Goal: Find specific page/section: Find specific page/section

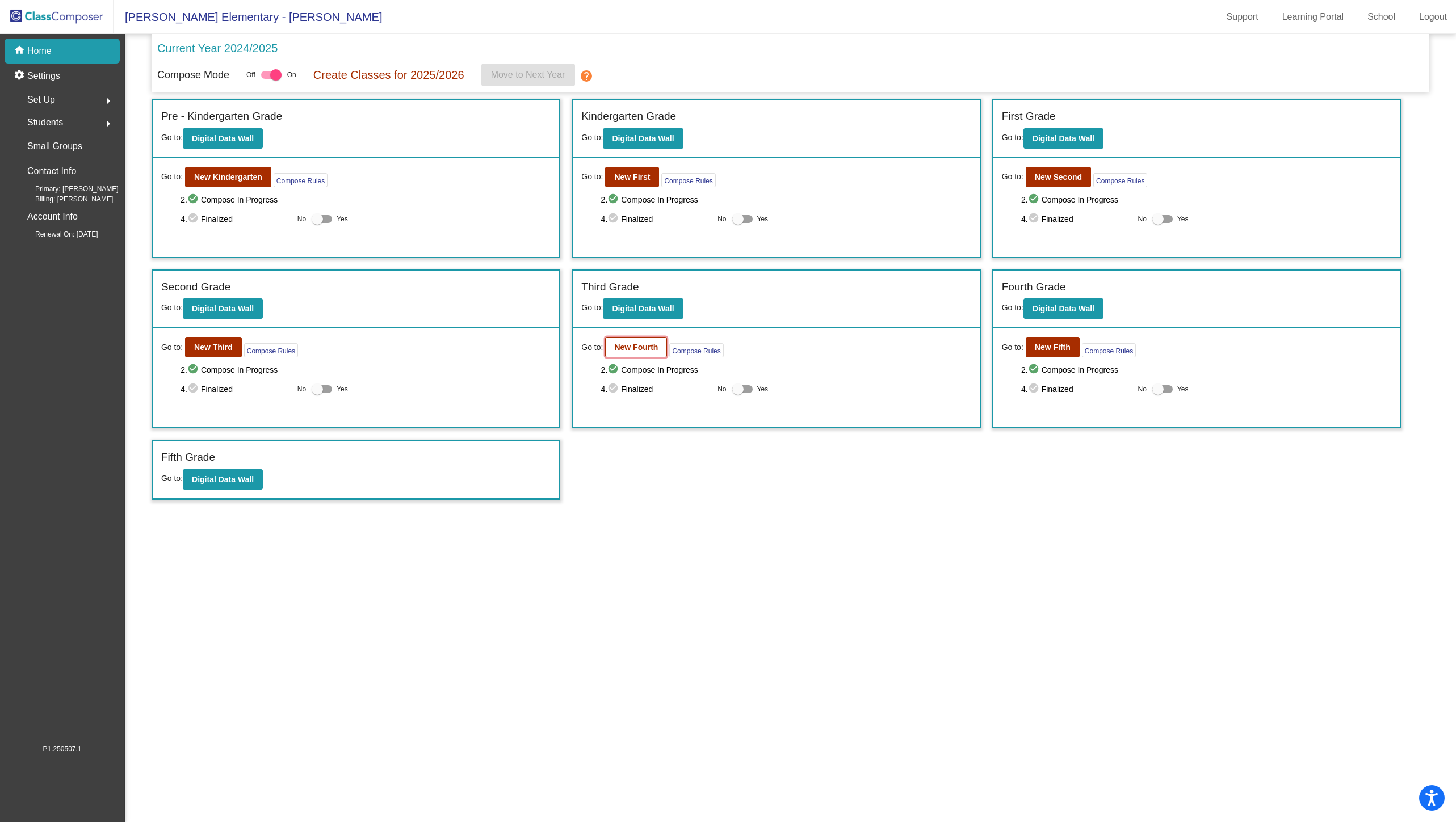
click at [650, 344] on b "New Fourth" at bounding box center [635, 347] width 44 height 9
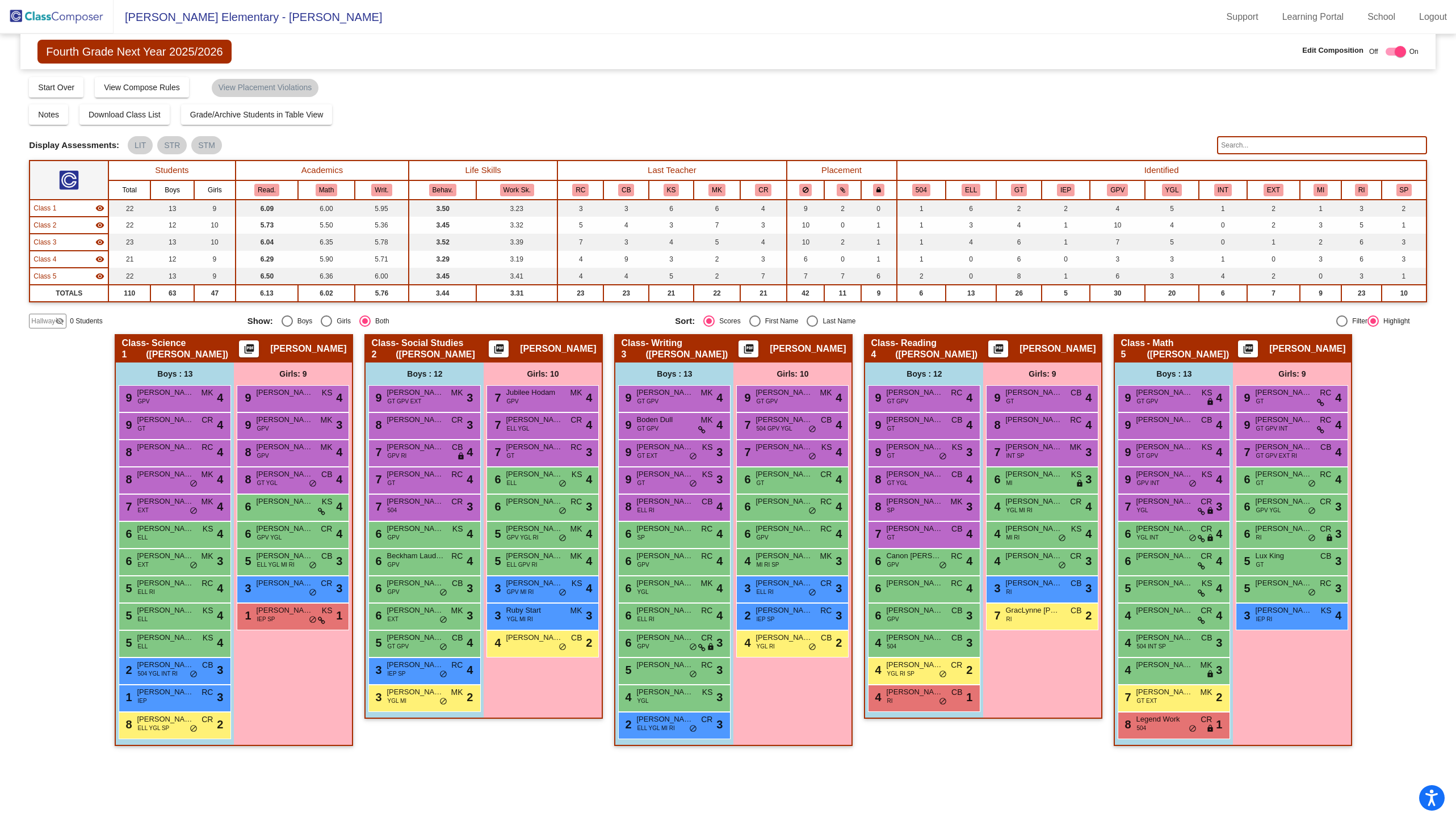
click at [46, 318] on span "Hallway" at bounding box center [43, 321] width 24 height 10
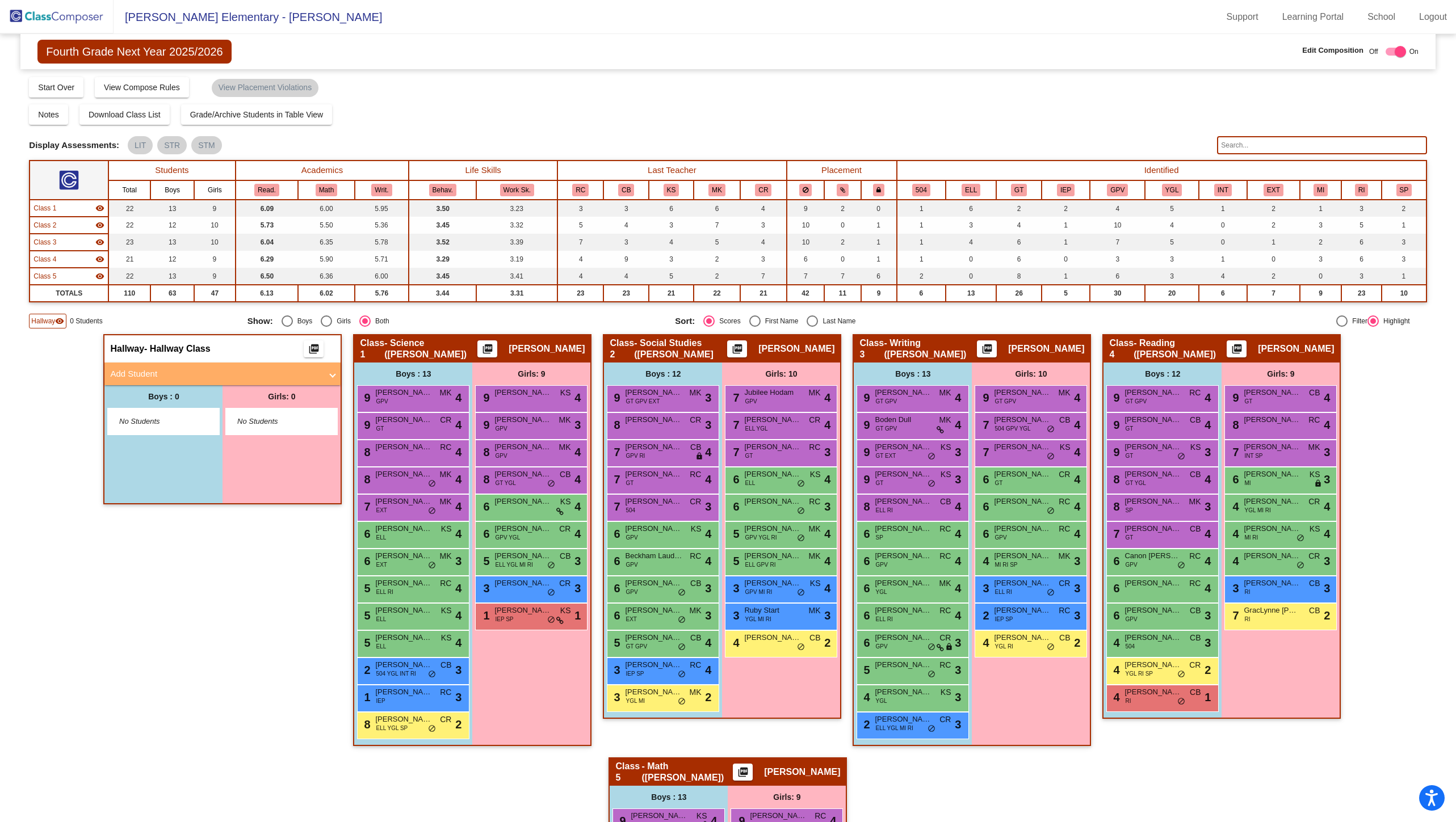
click at [46, 318] on span "Hallway" at bounding box center [43, 321] width 24 height 10
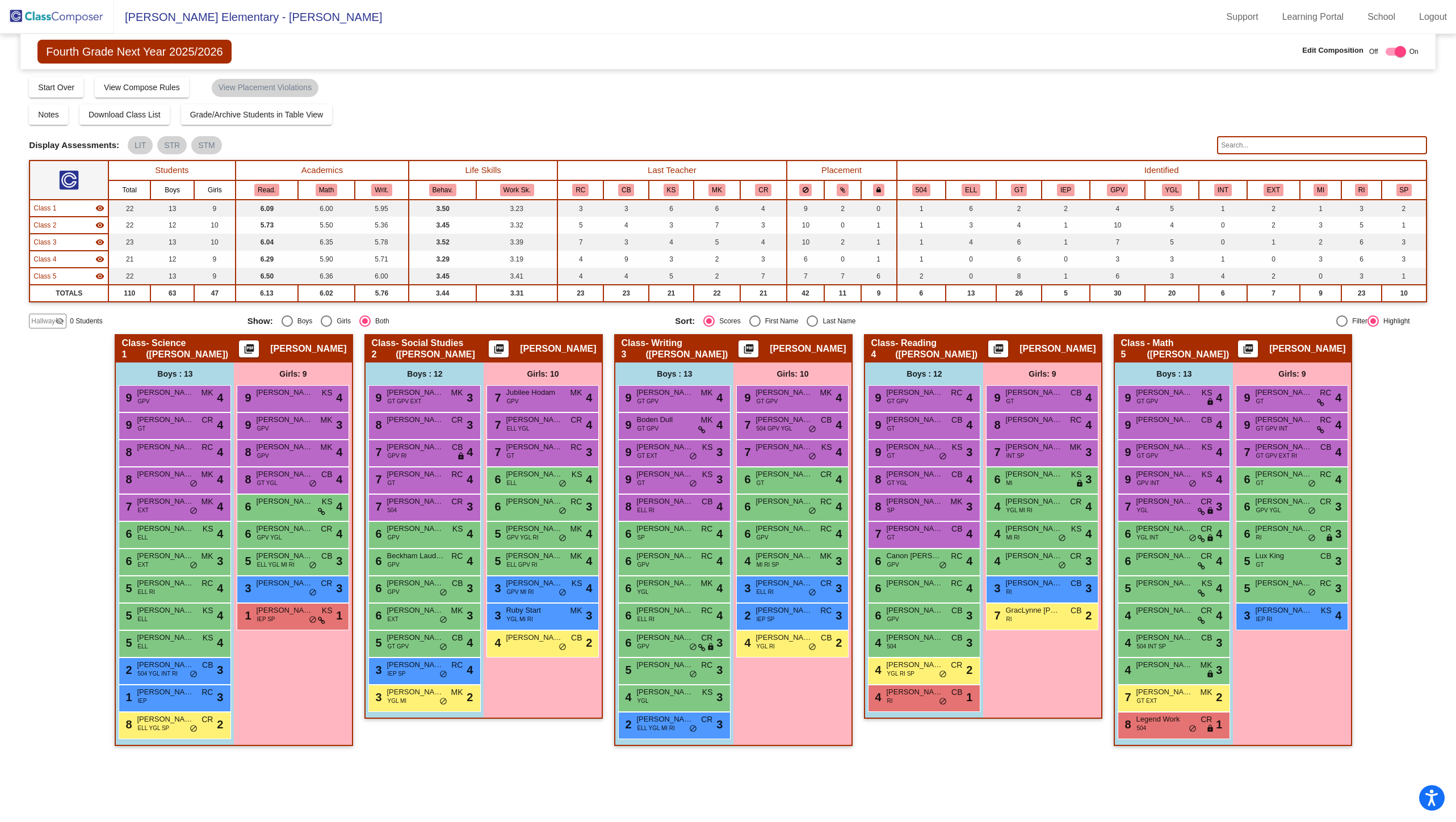
click at [39, 18] on img at bounding box center [56, 17] width 113 height 34
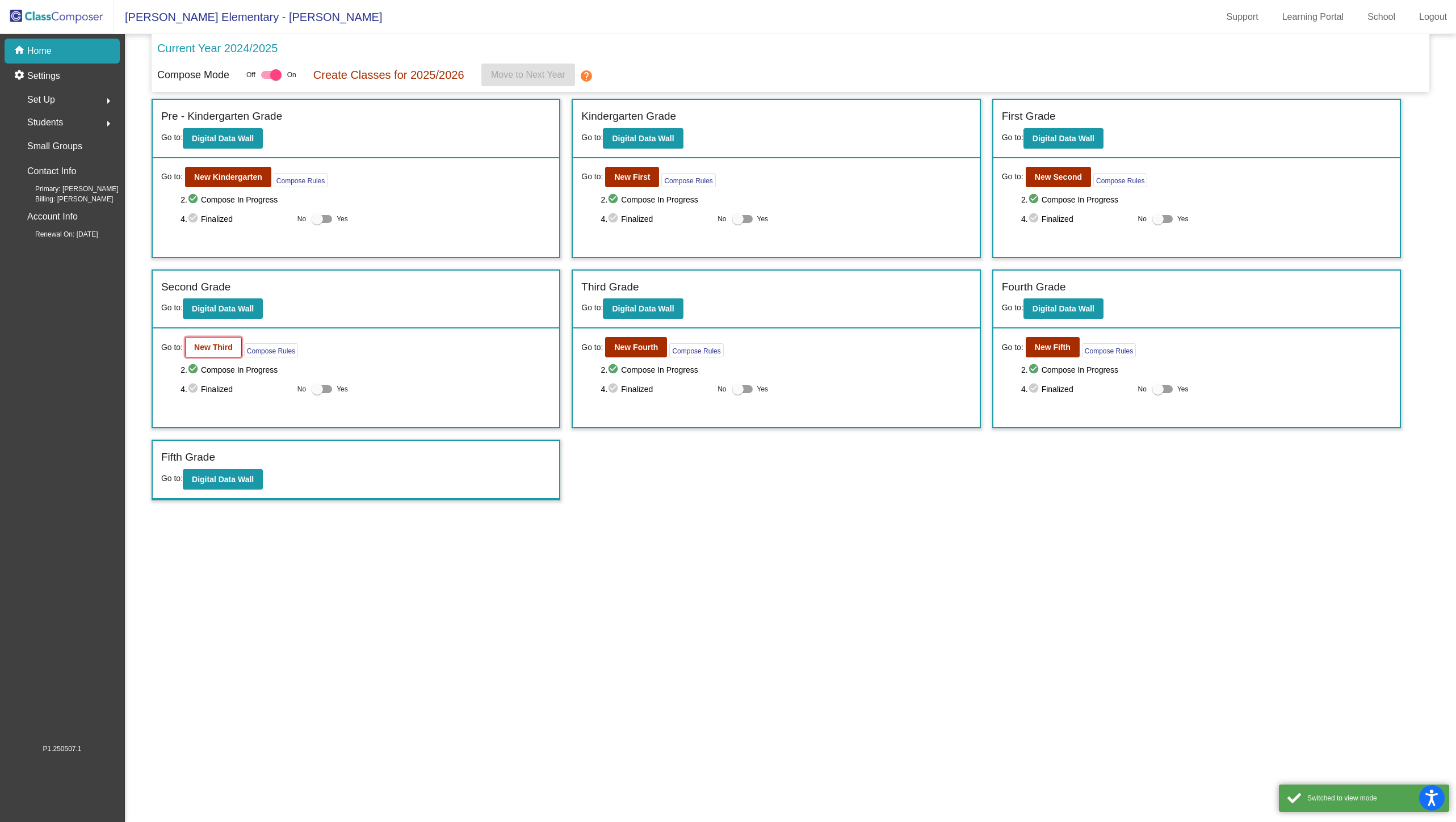
click at [220, 343] on b "New Third" at bounding box center [213, 347] width 39 height 9
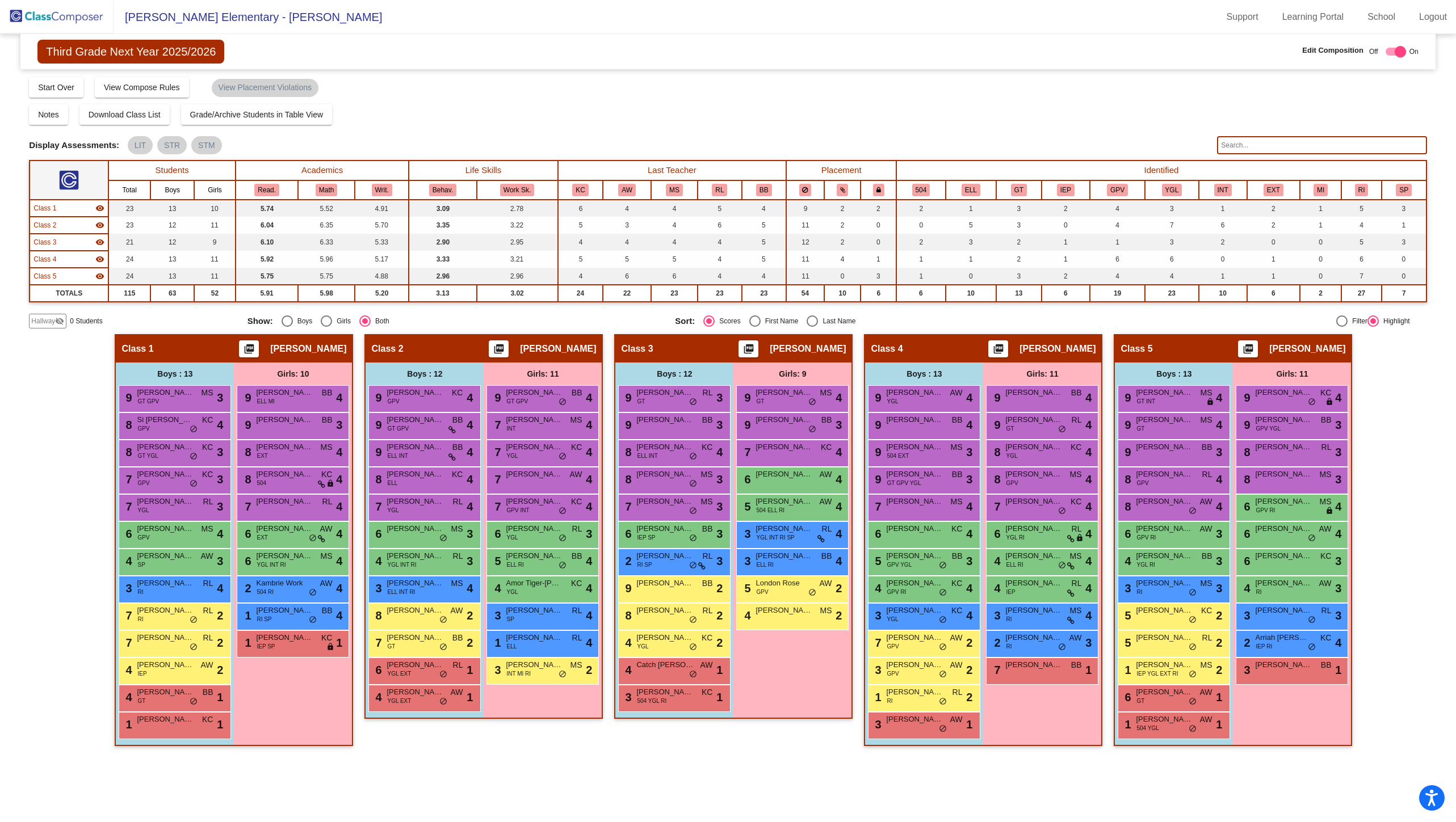
click at [39, 20] on img at bounding box center [56, 17] width 113 height 34
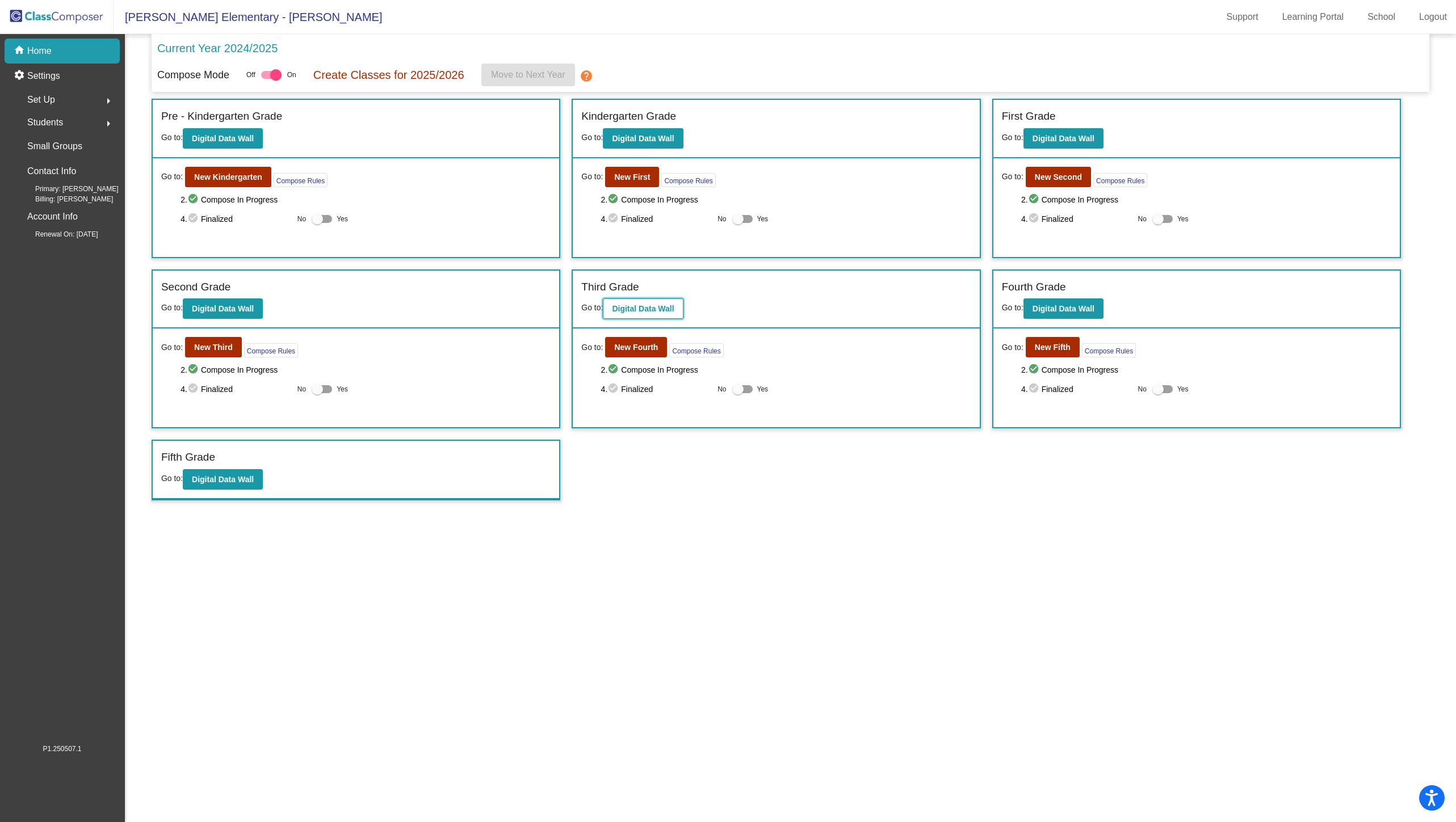
click at [635, 310] on b "Digital Data Wall" at bounding box center [643, 309] width 62 height 9
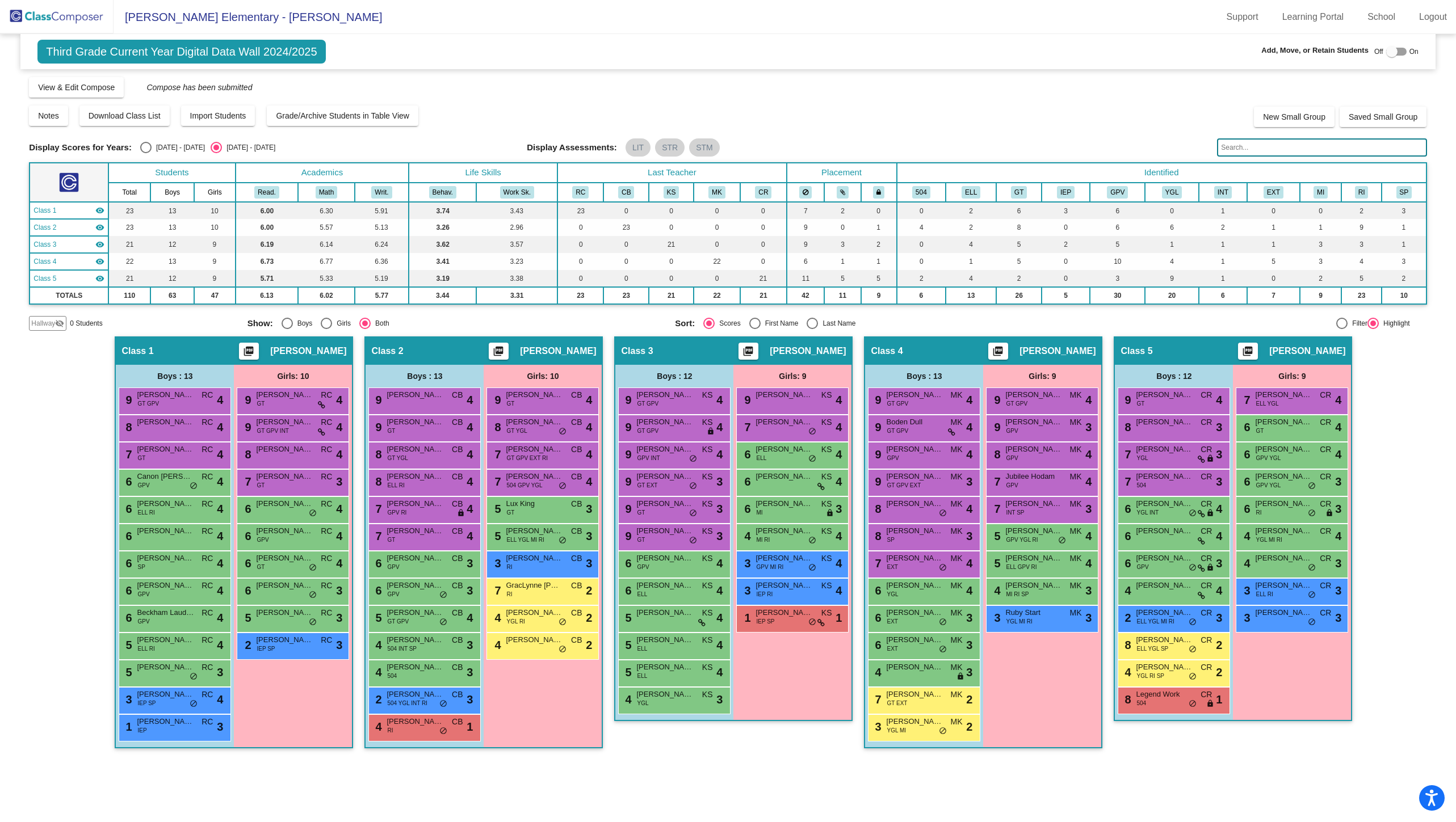
click at [55, 320] on mat-icon "visibility_off" at bounding box center [59, 323] width 9 height 9
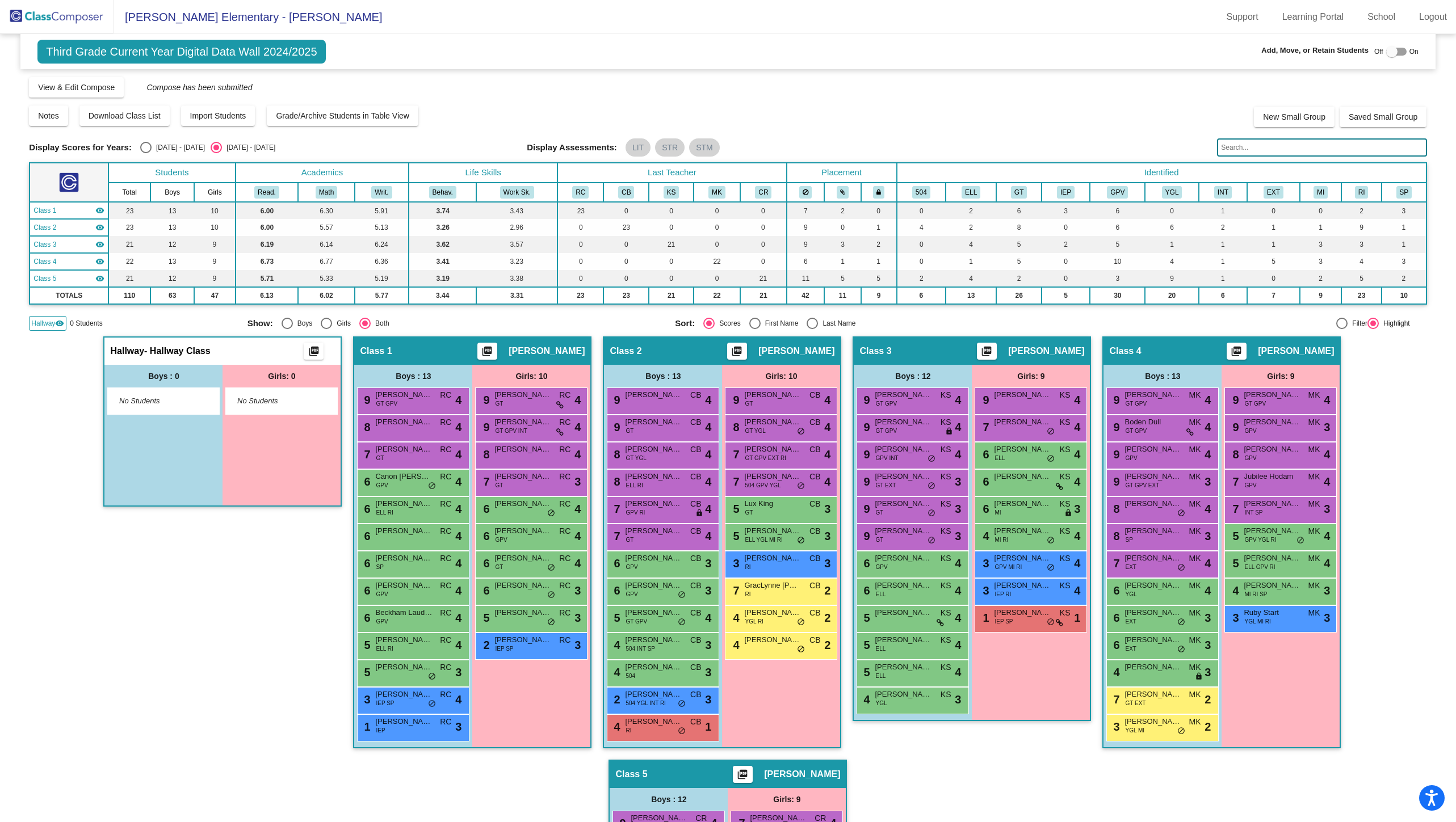
click at [55, 320] on mat-icon "visibility" at bounding box center [59, 323] width 9 height 9
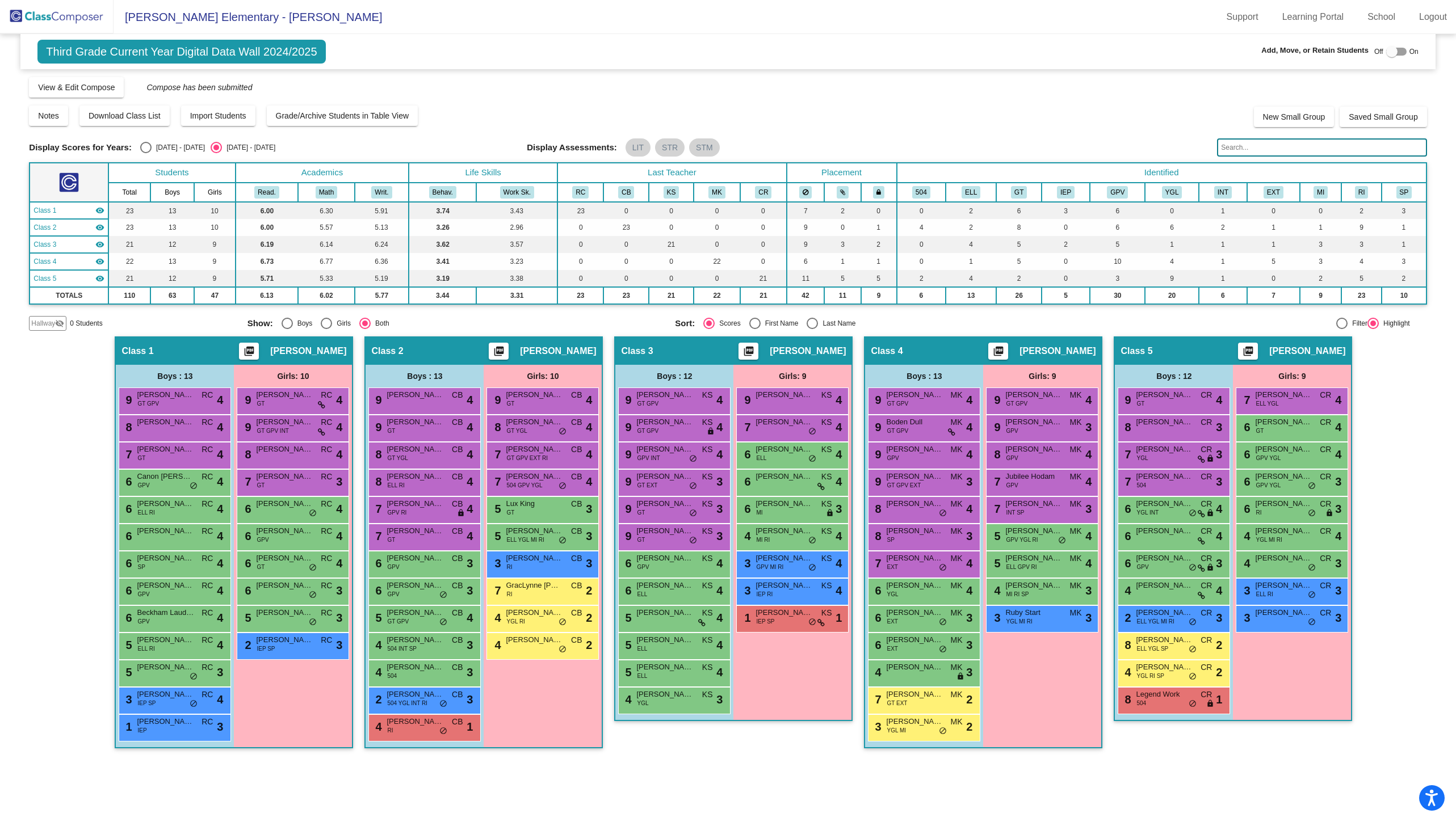
click at [1268, 145] on input "text" at bounding box center [1322, 148] width 210 height 18
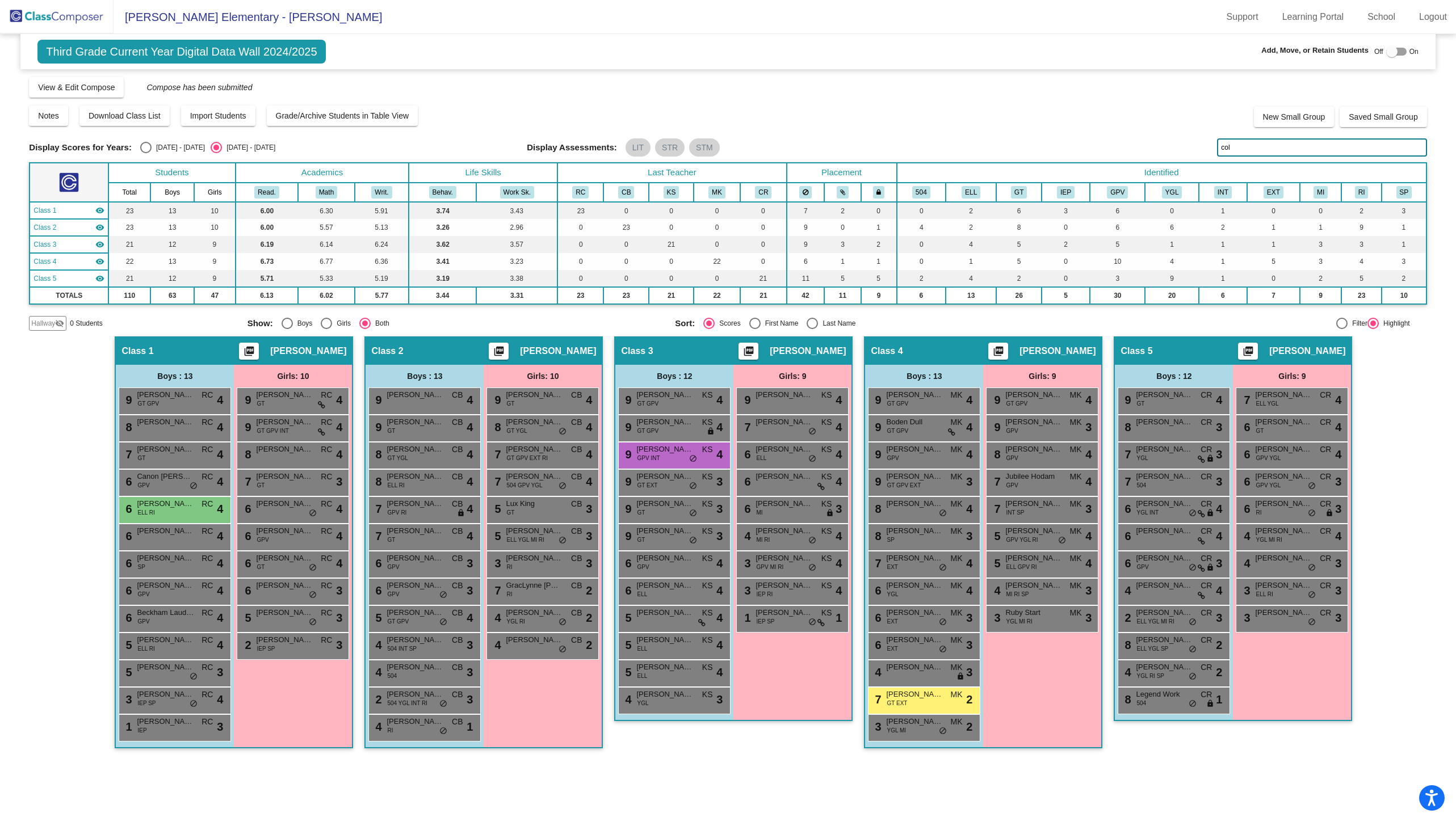
type input "col"
click at [917, 771] on mat-sidenav-content "Third Grade Current Year Digital Data Wall 2024/2025 Add, Move, or Retain Stude…" at bounding box center [728, 428] width 1456 height 788
click at [884, 318] on mat-radio-group "Sort: Scores First Name Last Name" at bounding box center [884, 323] width 420 height 12
click at [49, 13] on img at bounding box center [56, 17] width 113 height 34
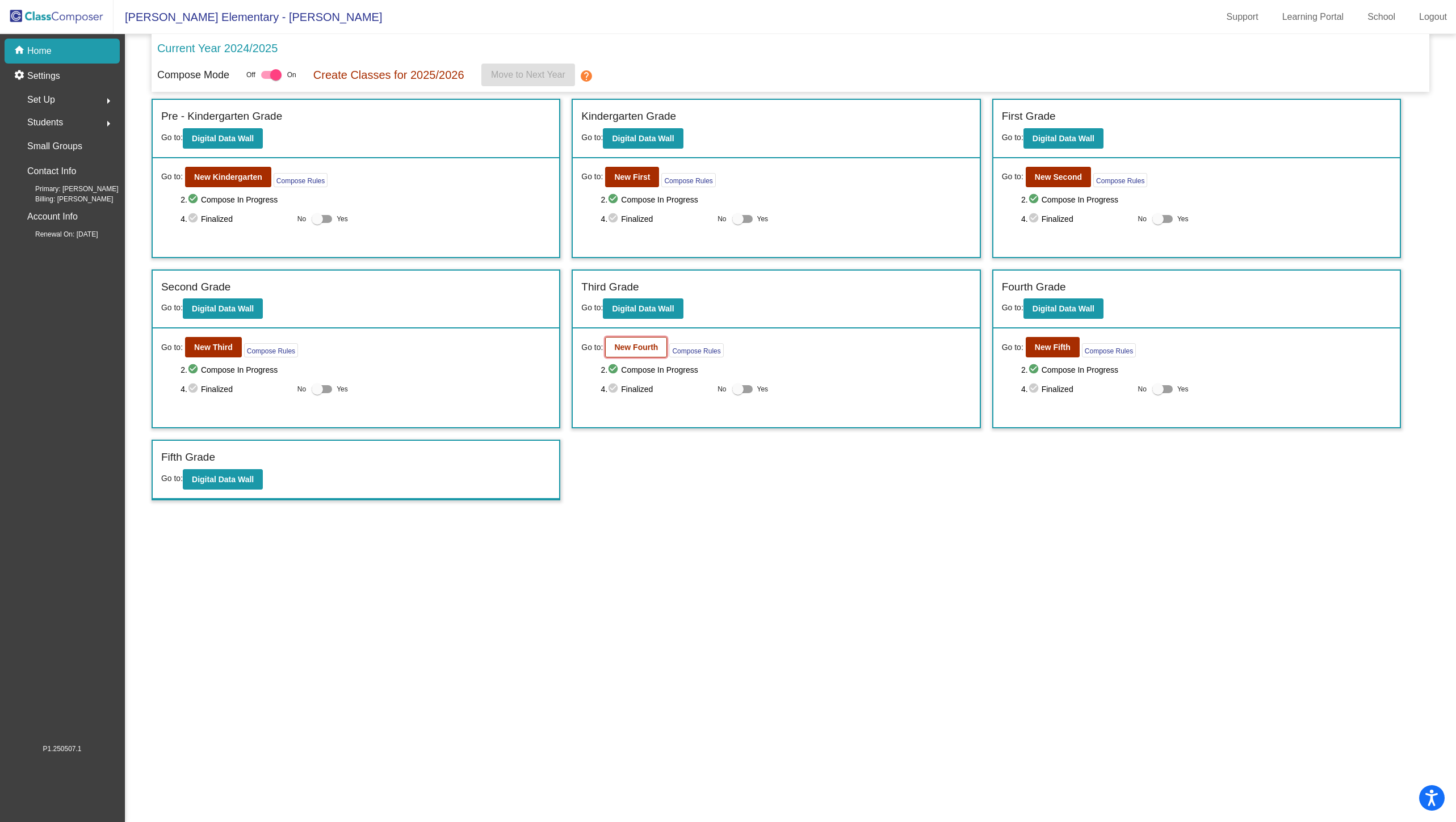
click at [637, 339] on button "New Fourth" at bounding box center [636, 347] width 62 height 20
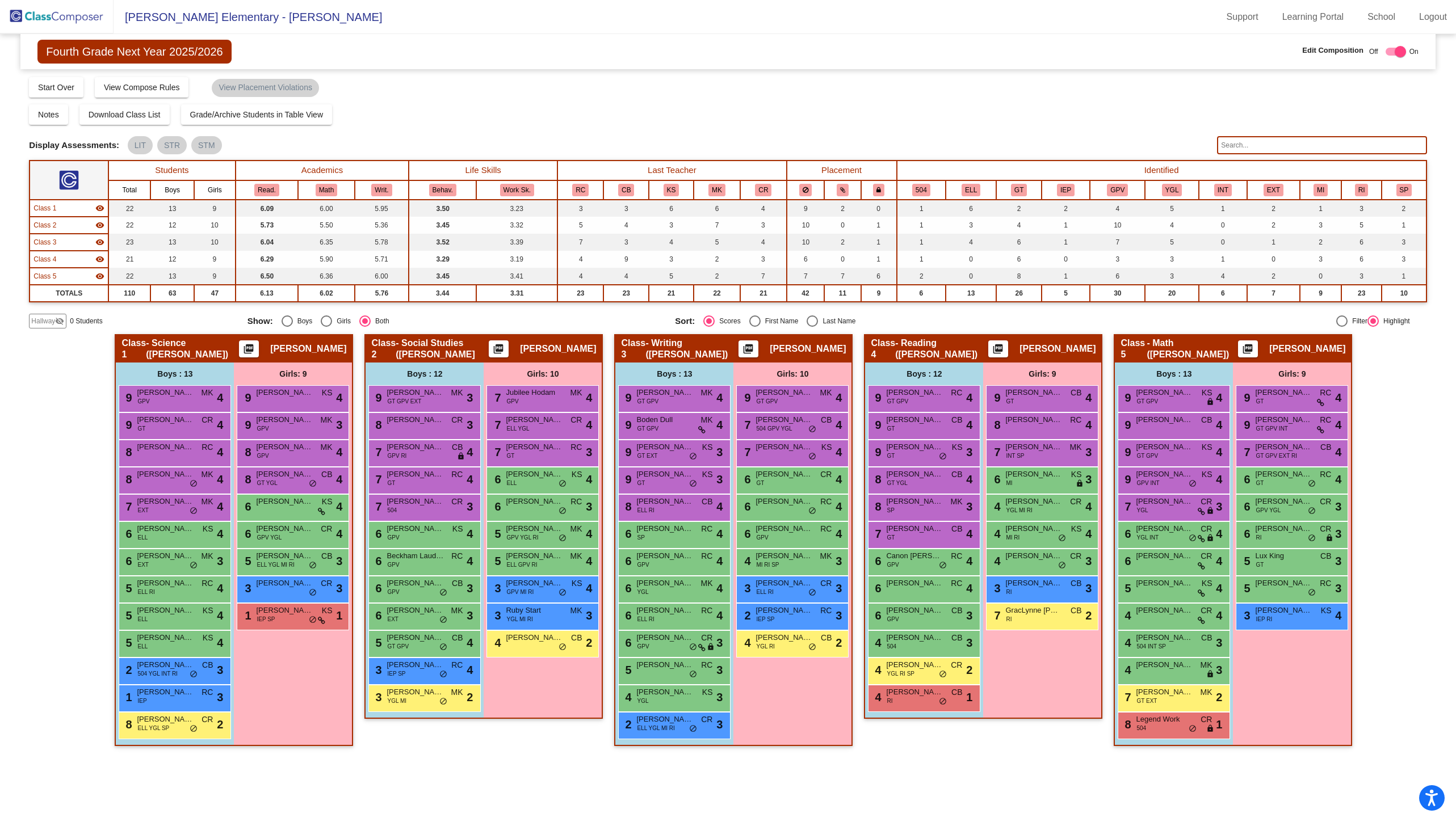
click at [1238, 145] on input "text" at bounding box center [1322, 145] width 210 height 18
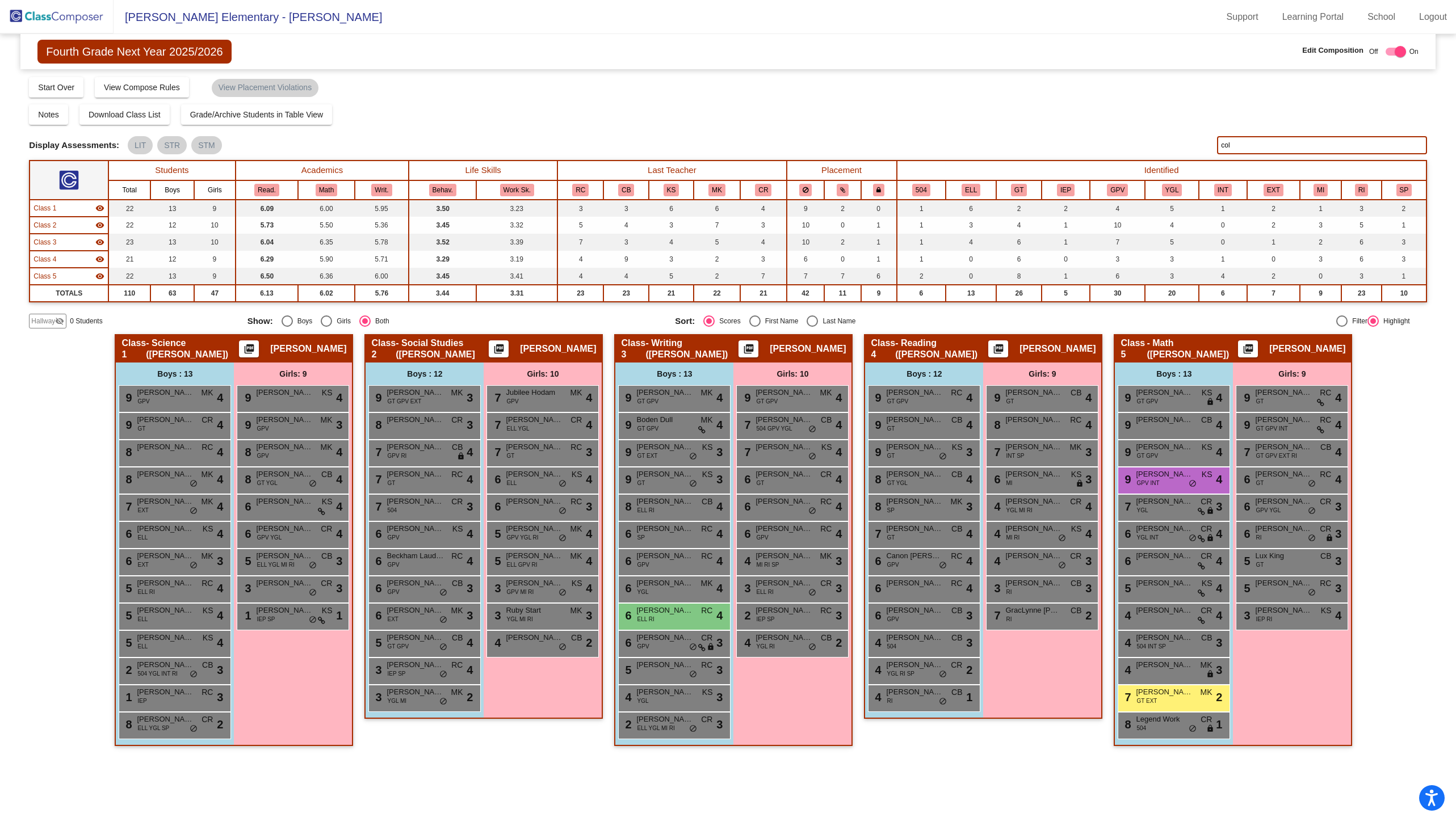
type input "col"
